Goal: Task Accomplishment & Management: Manage account settings

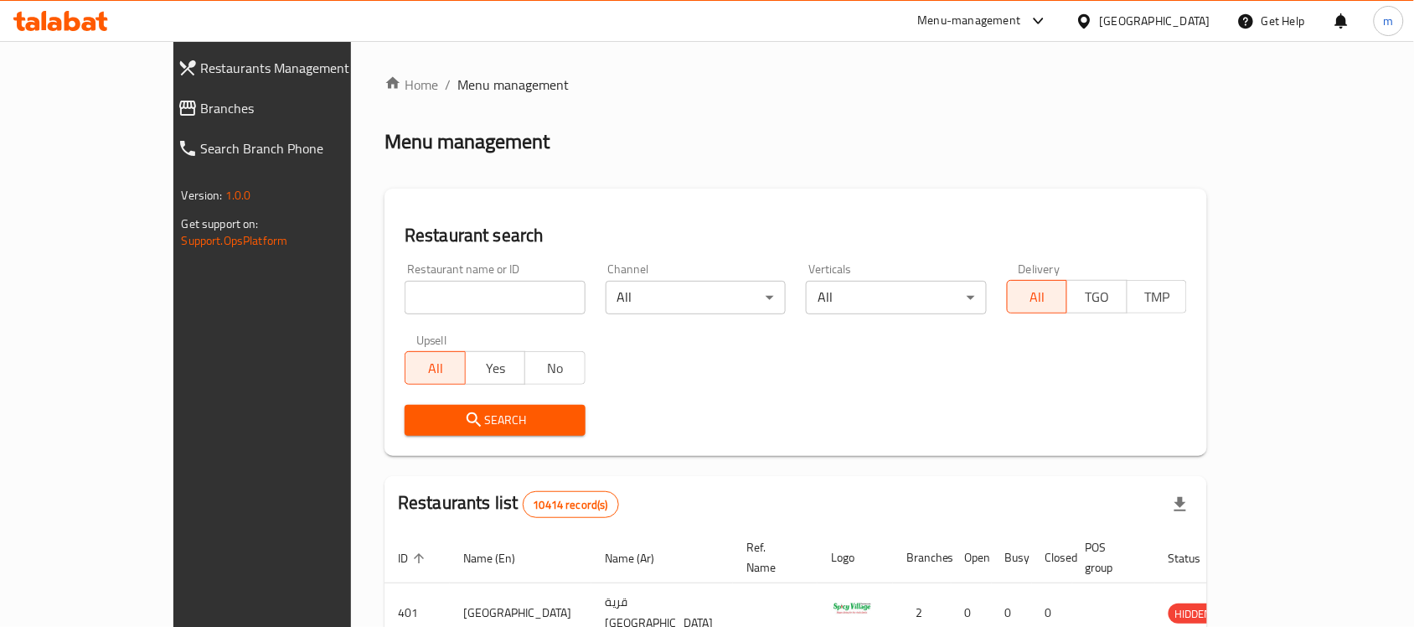
drag, startPoint x: 0, startPoint y: 0, endPoint x: 94, endPoint y: 106, distance: 141.9
click at [201, 106] on span "Branches" at bounding box center [298, 108] width 195 height 20
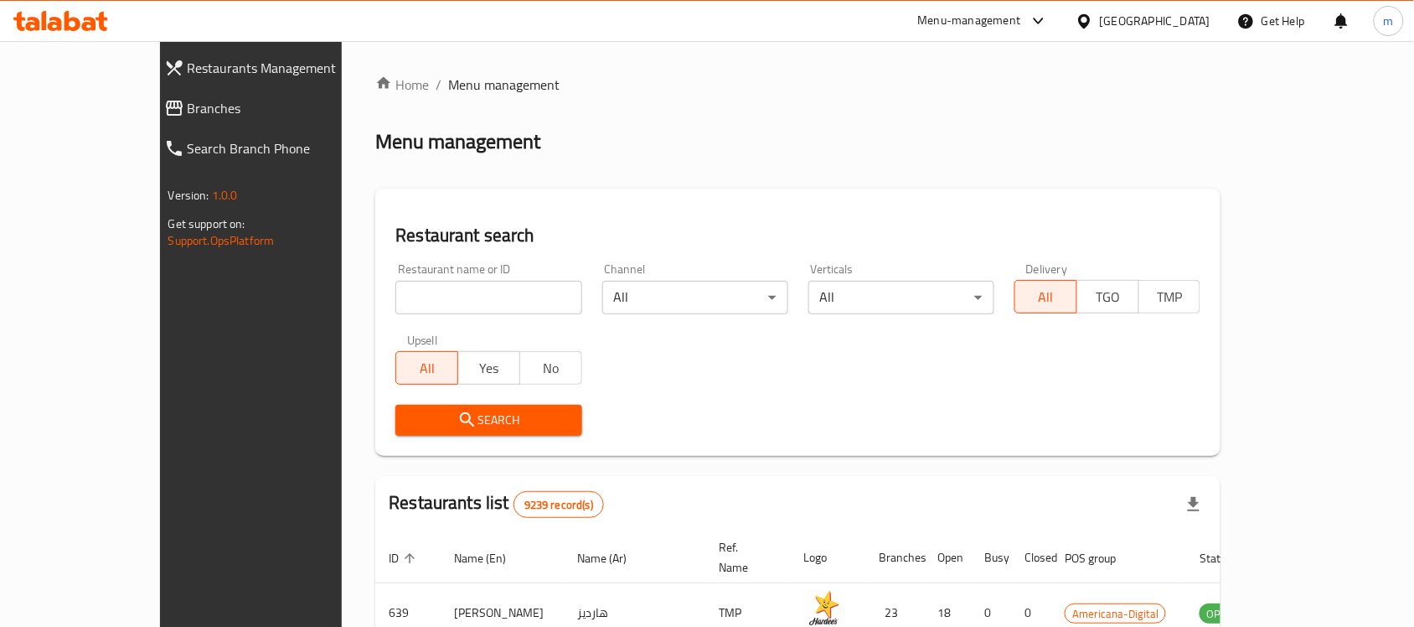
drag, startPoint x: 0, startPoint y: 0, endPoint x: 74, endPoint y: 109, distance: 131.5
click at [160, 109] on div "Restaurants Management Branches Search Branch Phone Version: 1.0.0 Get support …" at bounding box center [707, 583] width 1095 height 1085
click at [188, 109] on span "Branches" at bounding box center [285, 108] width 195 height 20
click at [188, 110] on span "Branches" at bounding box center [285, 108] width 195 height 20
click at [188, 115] on span "Branches" at bounding box center [285, 108] width 195 height 20
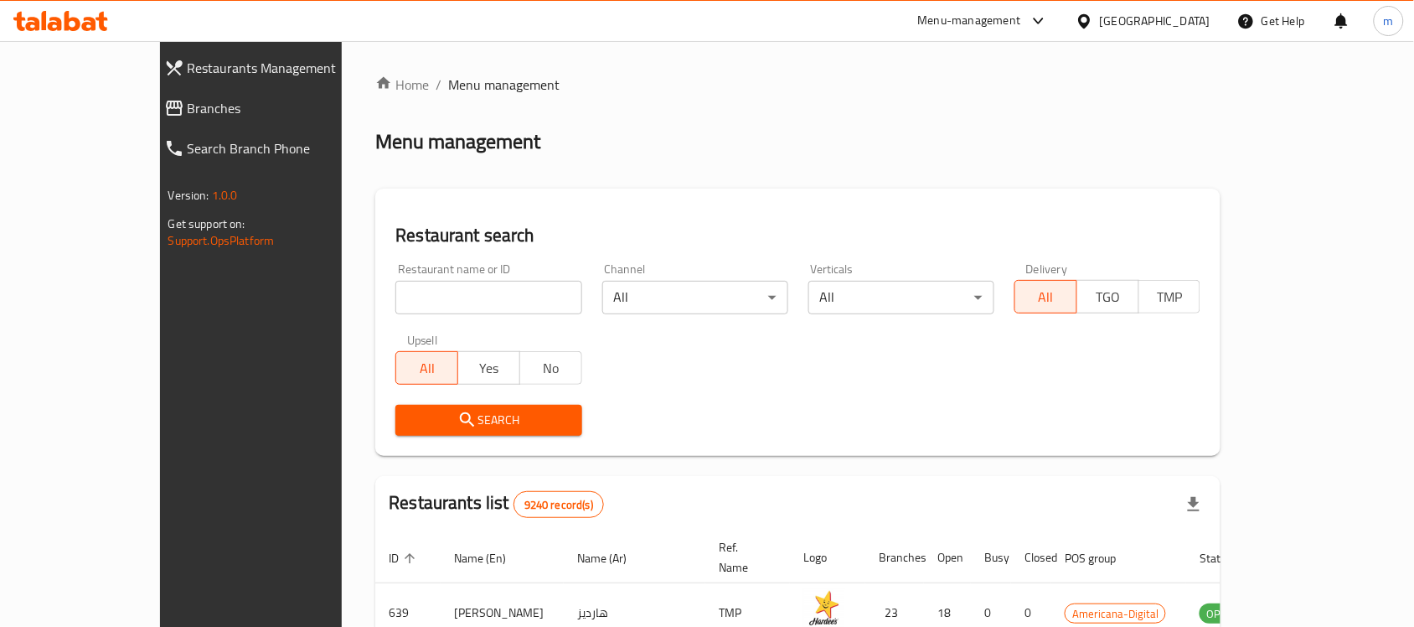
click at [188, 109] on span "Branches" at bounding box center [285, 108] width 195 height 20
